Goal: Task Accomplishment & Management: Manage account settings

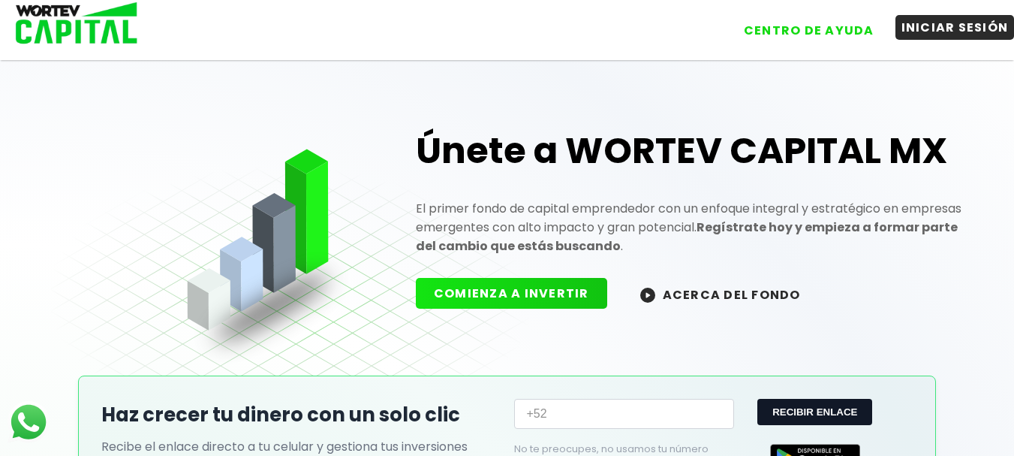
click at [916, 26] on button "INICIAR SESIÓN" at bounding box center [954, 27] width 119 height 25
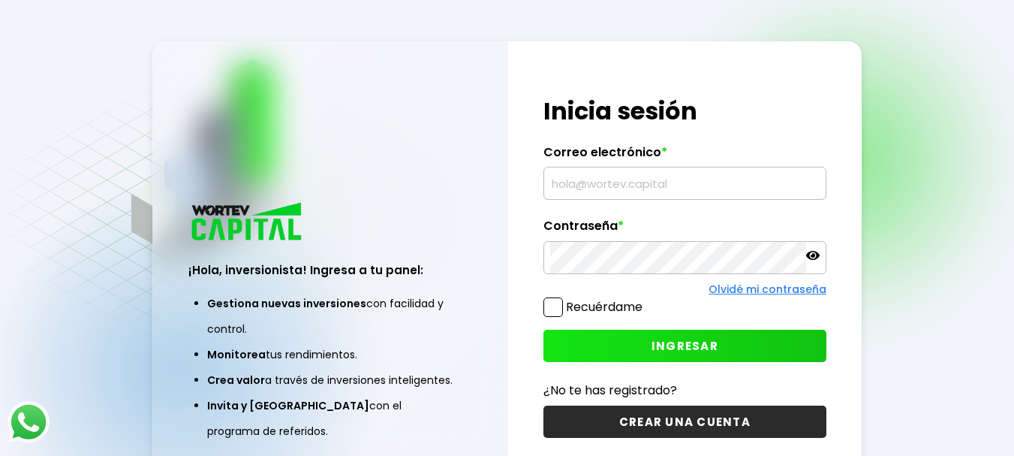
type input "[EMAIL_ADDRESS][DOMAIN_NAME]"
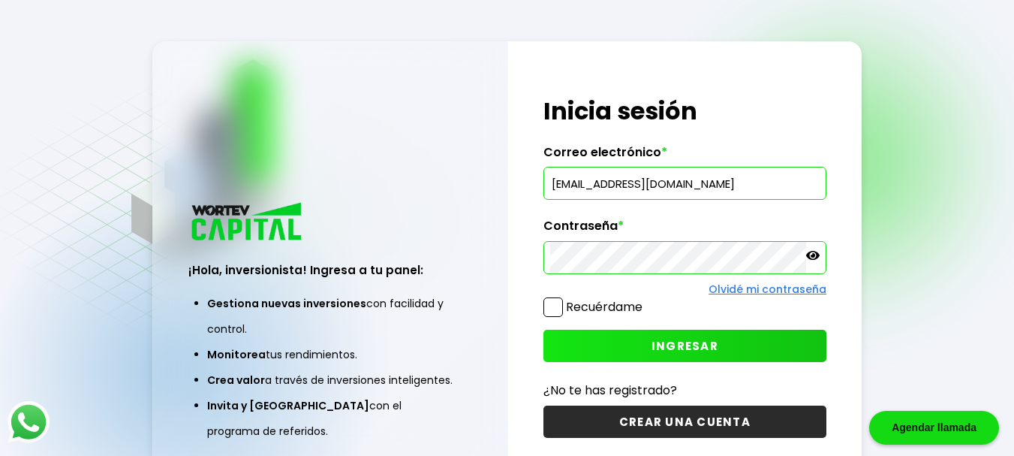
click at [786, 350] on button "INGRESAR" at bounding box center [684, 346] width 283 height 32
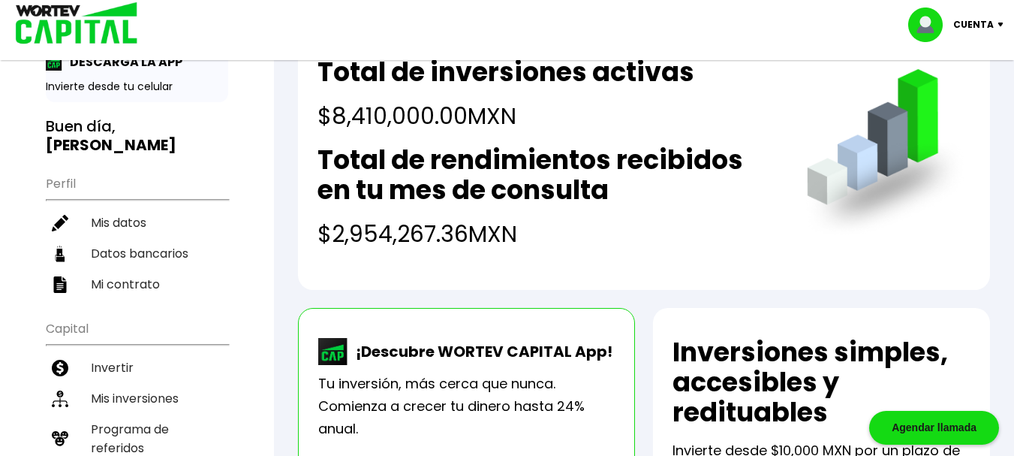
scroll to position [90, 0]
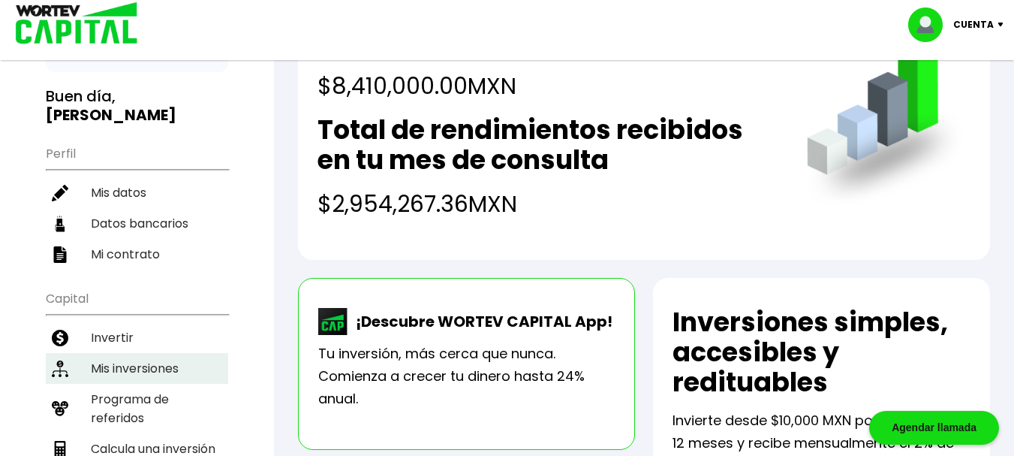
click at [121, 353] on li "Mis inversiones" at bounding box center [137, 368] width 182 height 31
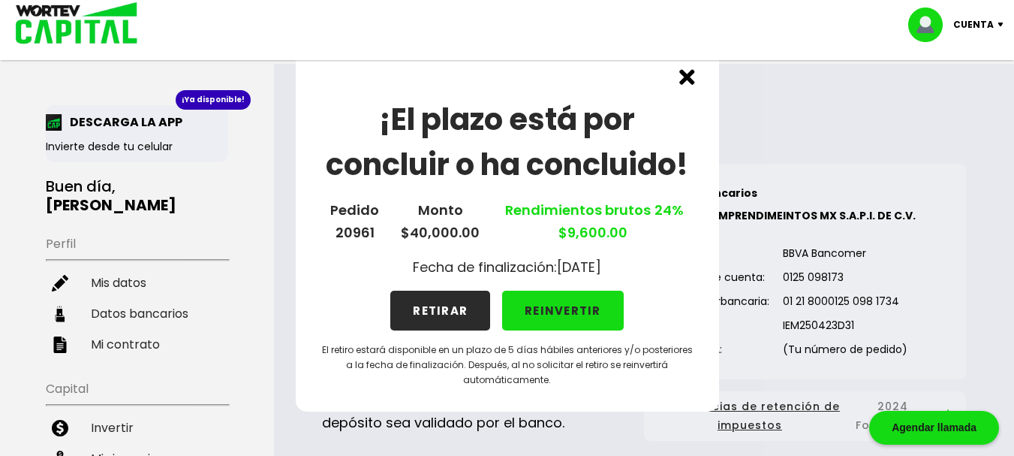
click at [540, 303] on button "REINVERTIR" at bounding box center [563, 310] width 122 height 40
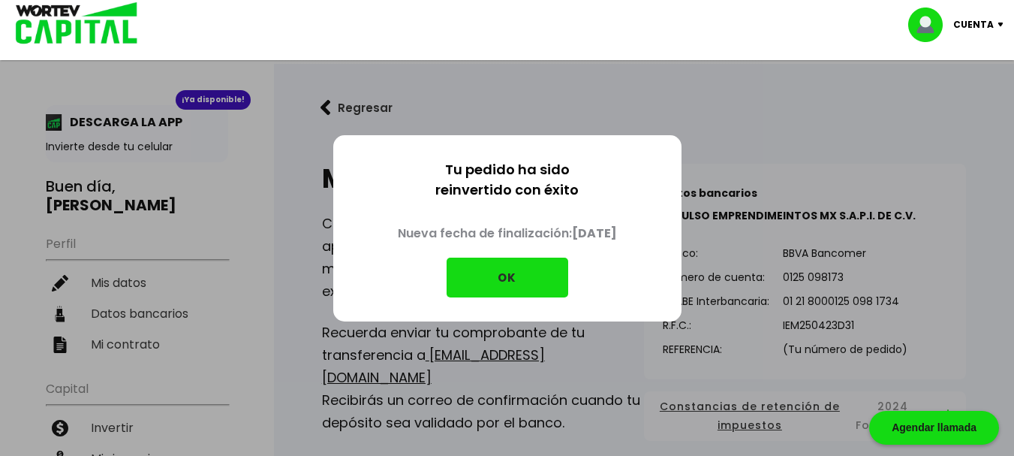
click at [526, 278] on button "OK" at bounding box center [508, 277] width 122 height 40
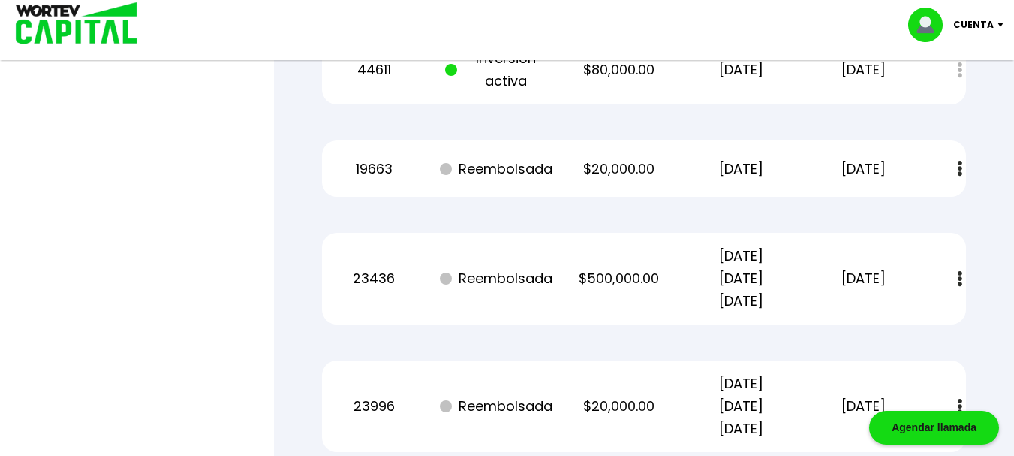
scroll to position [6278, 0]
